Goal: Information Seeking & Learning: Learn about a topic

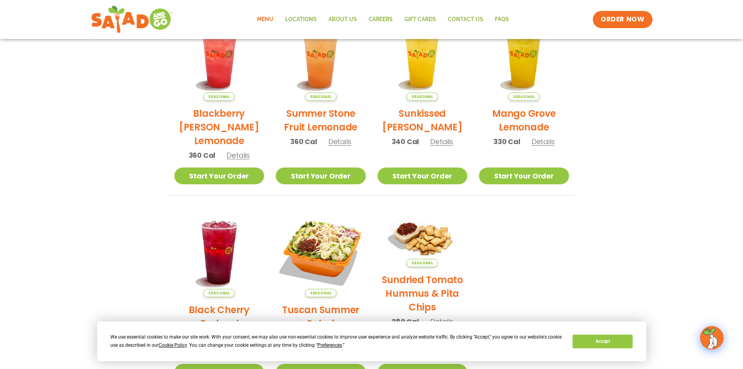
scroll to position [54, 0]
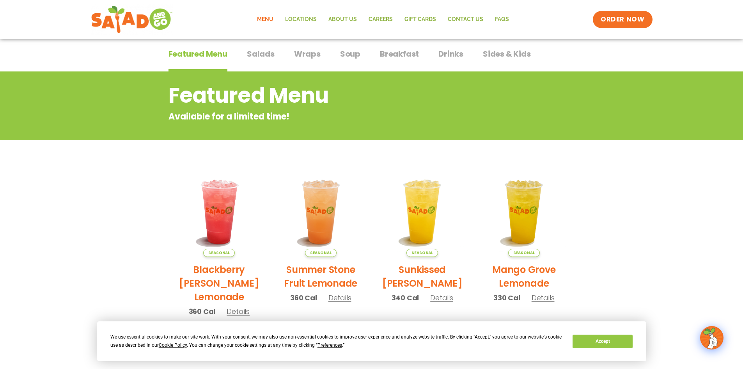
click at [393, 53] on span "Breakfast" at bounding box center [399, 54] width 39 height 12
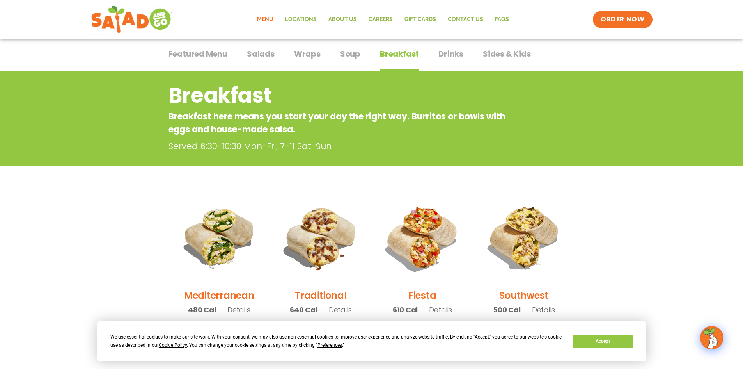
click at [350, 55] on span "Soup" at bounding box center [350, 54] width 20 height 12
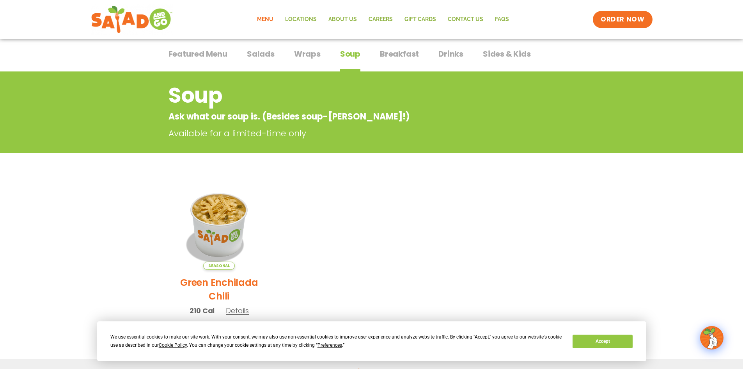
click at [307, 54] on span "Wraps" at bounding box center [307, 54] width 27 height 12
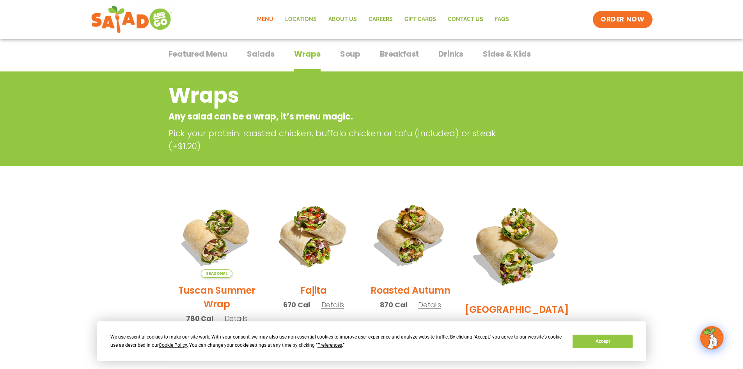
click at [260, 55] on span "Salads" at bounding box center [261, 54] width 28 height 12
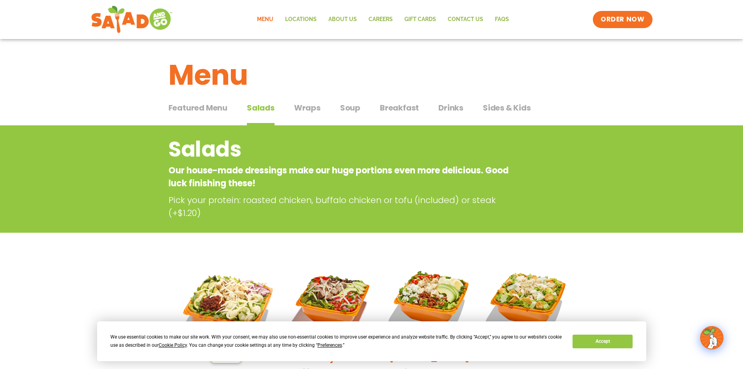
click at [513, 105] on span "Sides & Kids" at bounding box center [507, 108] width 48 height 12
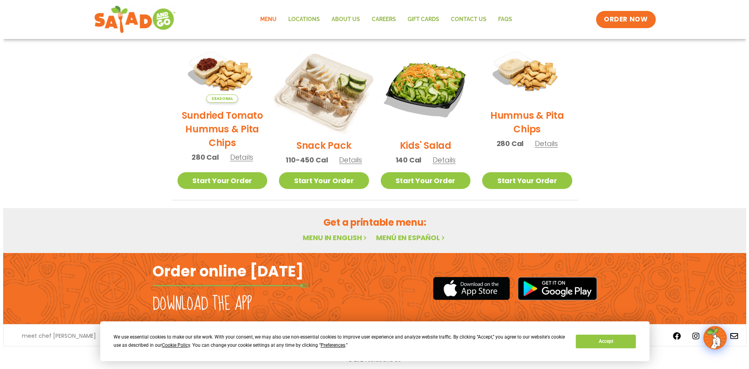
scroll to position [194, 0]
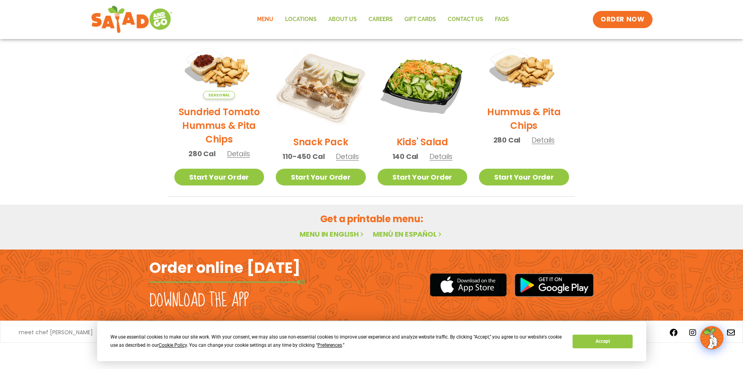
click at [343, 158] on span "Details" at bounding box center [347, 156] width 23 height 10
